Goal: Information Seeking & Learning: Check status

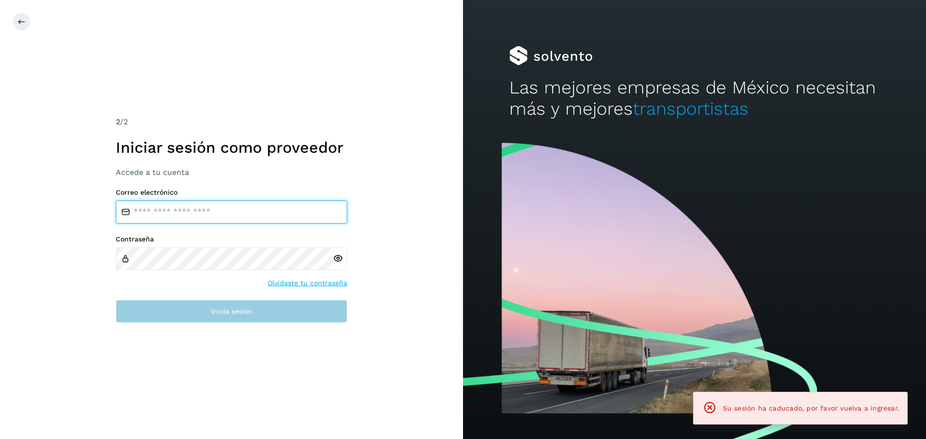
type input "**********"
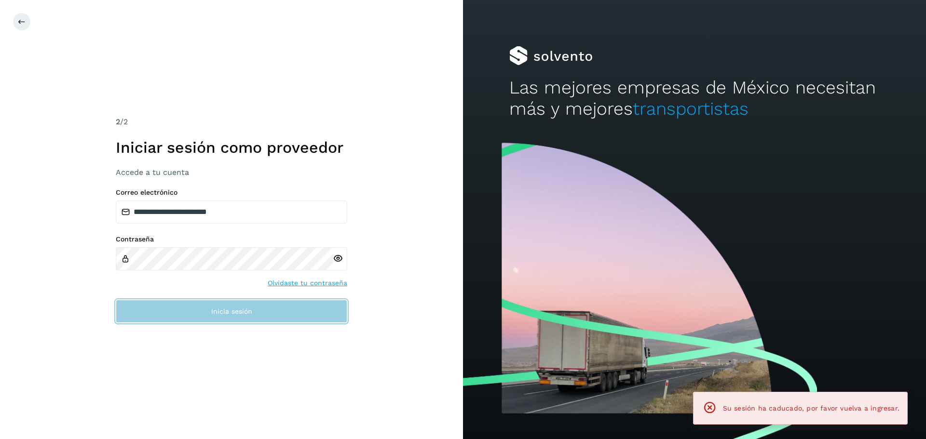
click at [206, 310] on button "Inicia sesión" at bounding box center [231, 311] width 231 height 23
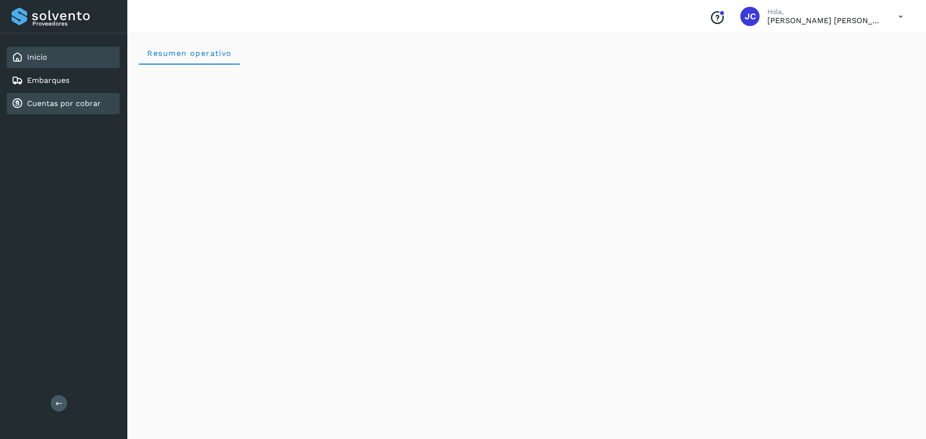
click at [74, 102] on link "Cuentas por cobrar" at bounding box center [64, 103] width 74 height 9
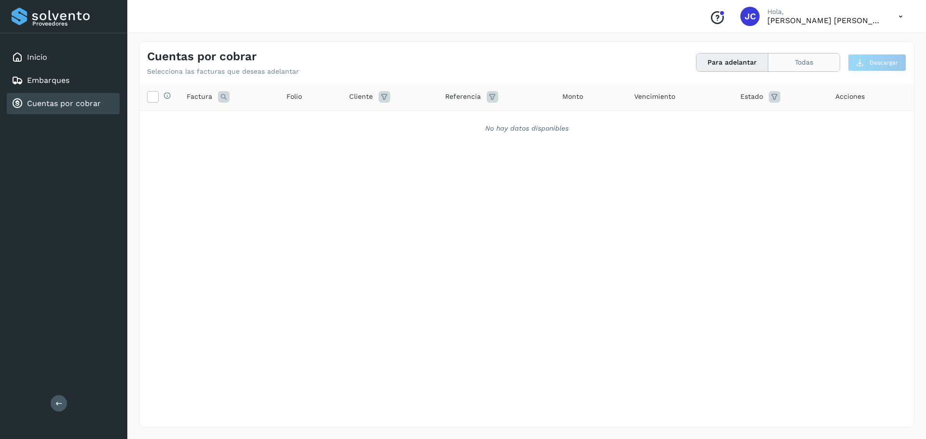
click at [813, 64] on button "Todas" at bounding box center [803, 63] width 71 height 18
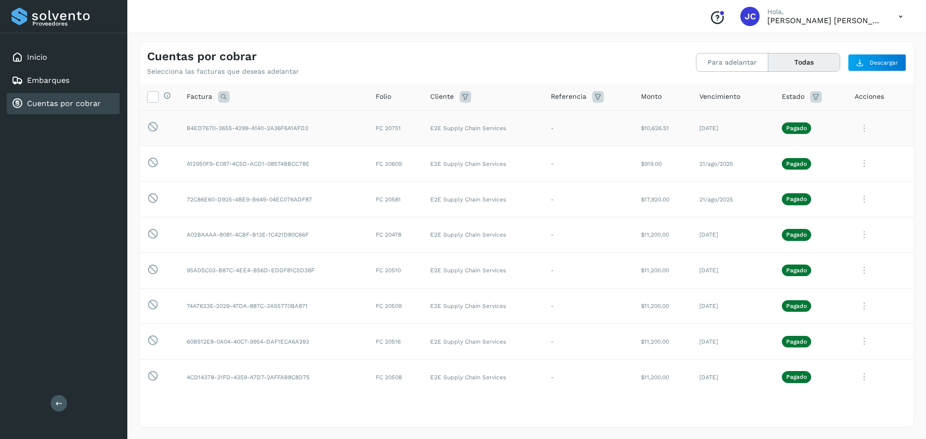
click at [548, 126] on td "-" at bounding box center [588, 128] width 90 height 36
click at [662, 123] on td "$10,626.51" at bounding box center [662, 128] width 58 height 36
click at [226, 127] on td "B4ED7670-3655-4299-A140-2A36F6A1AFD3" at bounding box center [273, 128] width 189 height 36
click at [153, 98] on icon at bounding box center [153, 96] width 10 height 10
click at [154, 97] on icon at bounding box center [153, 96] width 10 height 10
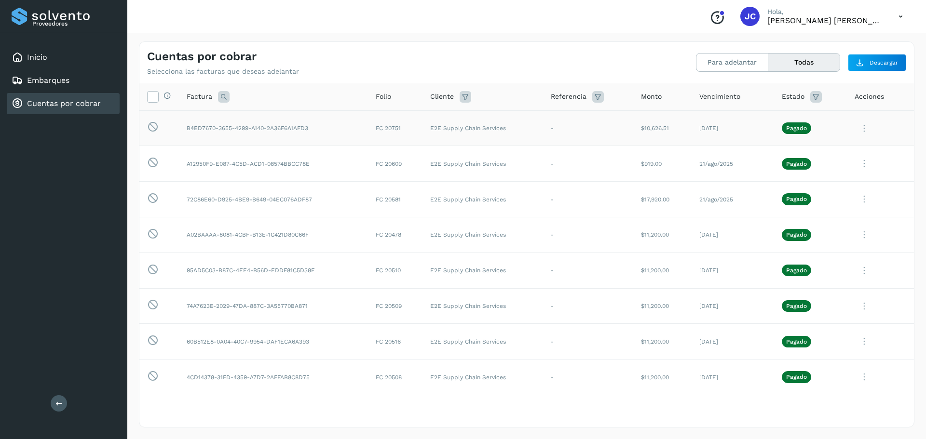
click at [797, 128] on p "Pagado" at bounding box center [796, 128] width 21 height 7
click at [858, 129] on icon at bounding box center [863, 129] width 19 height 20
click at [832, 153] on button "Ver Detalle" at bounding box center [848, 151] width 115 height 19
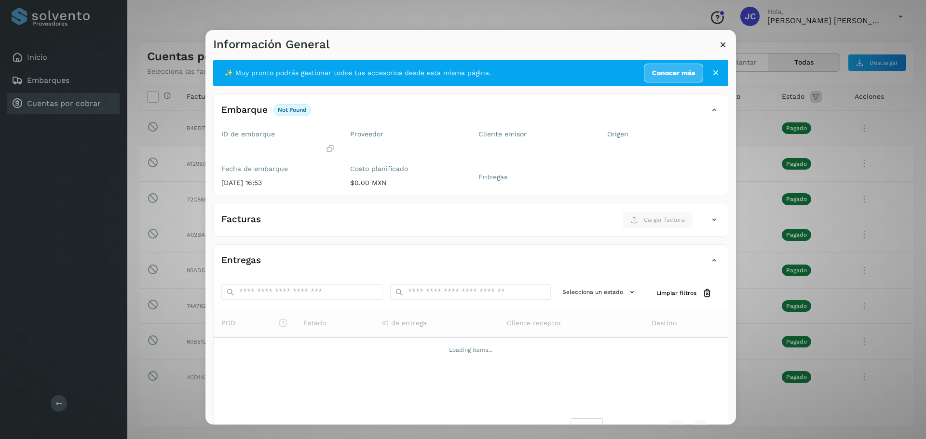
scroll to position [28, 0]
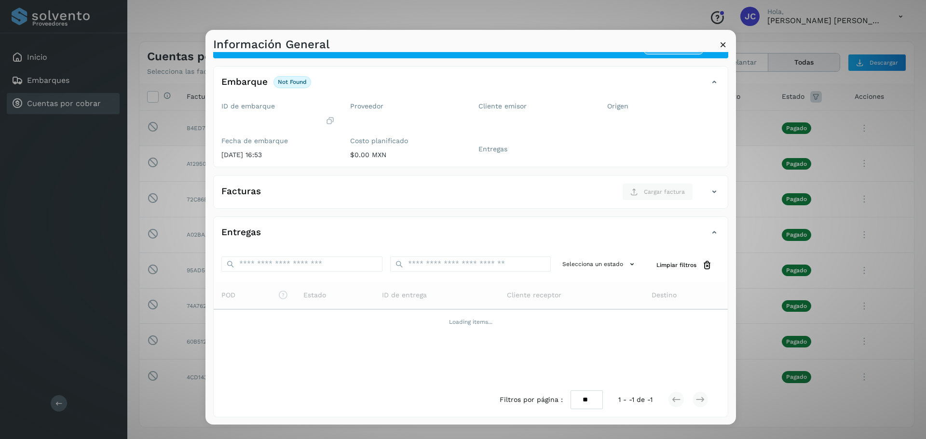
click at [722, 44] on icon at bounding box center [723, 45] width 10 height 10
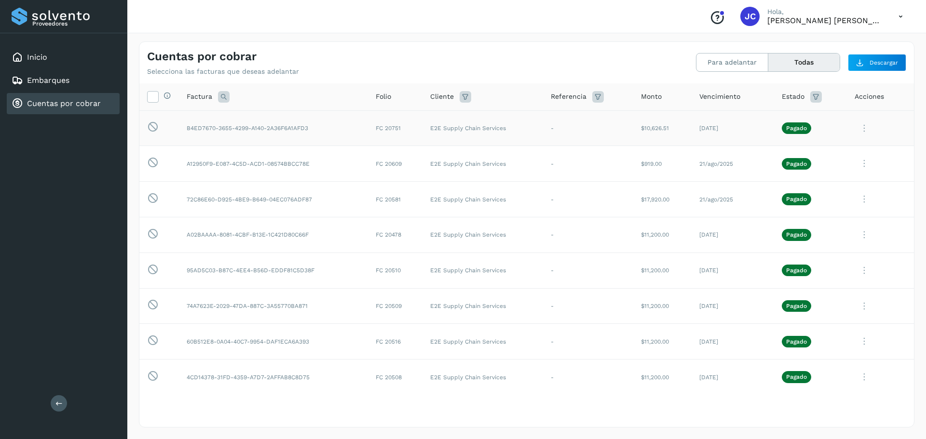
click at [856, 129] on icon at bounding box center [863, 129] width 19 height 20
click at [839, 150] on button "Ver Detalle" at bounding box center [848, 151] width 115 height 19
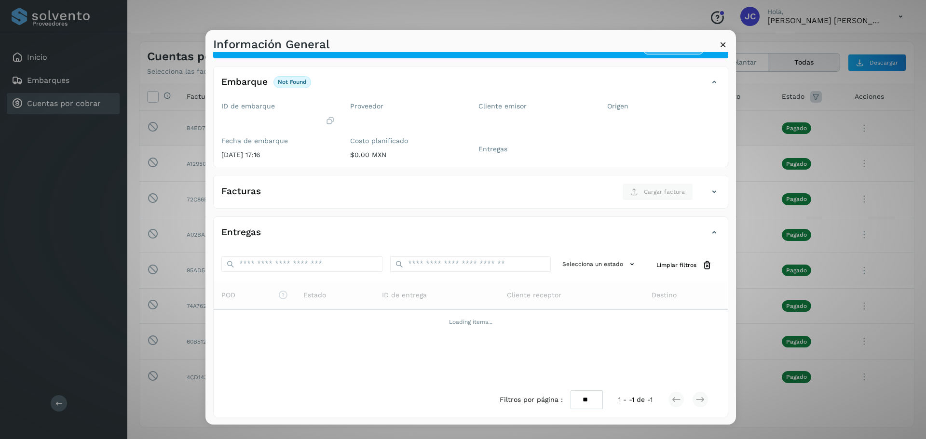
click at [720, 44] on icon at bounding box center [723, 45] width 10 height 10
